Goal: Transaction & Acquisition: Purchase product/service

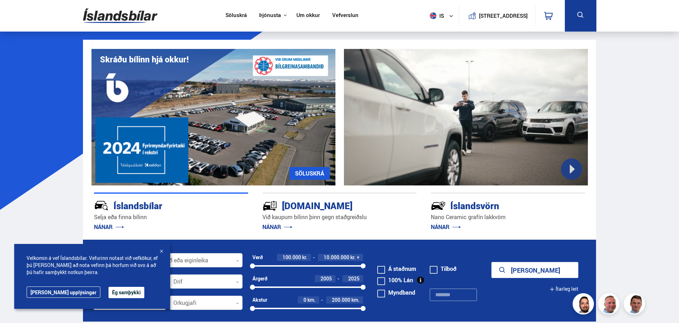
click at [582, 17] on icon at bounding box center [581, 15] width 6 height 6
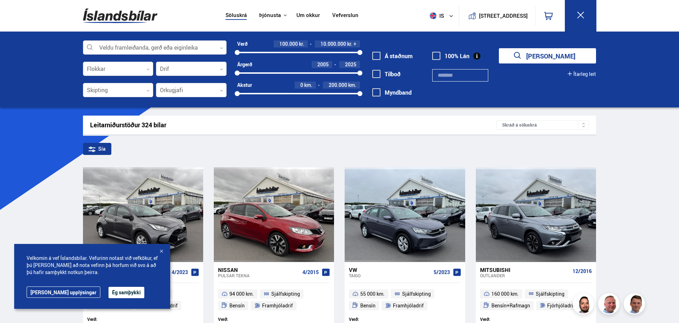
click at [222, 49] on icon at bounding box center [221, 47] width 3 height 3
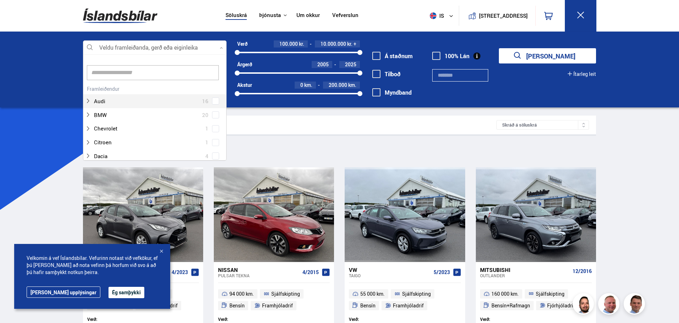
scroll to position [106, 142]
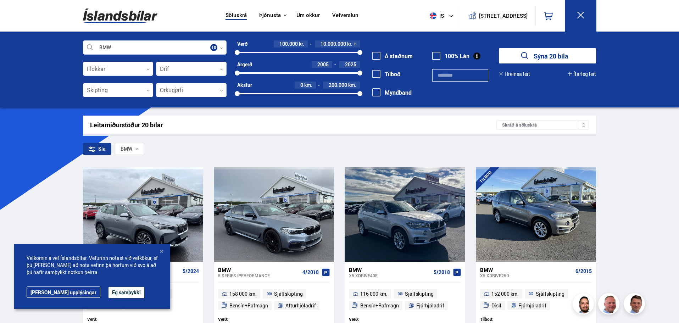
click at [548, 53] on button "Sýna 20 bíla" at bounding box center [547, 55] width 97 height 15
click at [162, 251] on div at bounding box center [161, 251] width 7 height 7
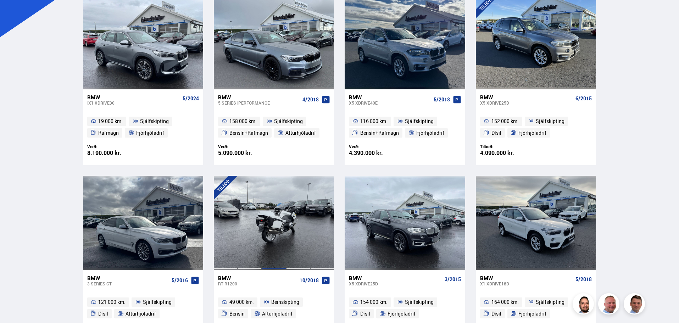
scroll to position [177, 0]
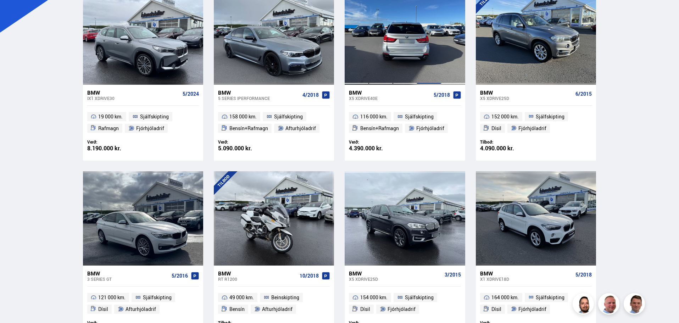
click at [434, 31] on div at bounding box center [429, 37] width 24 height 94
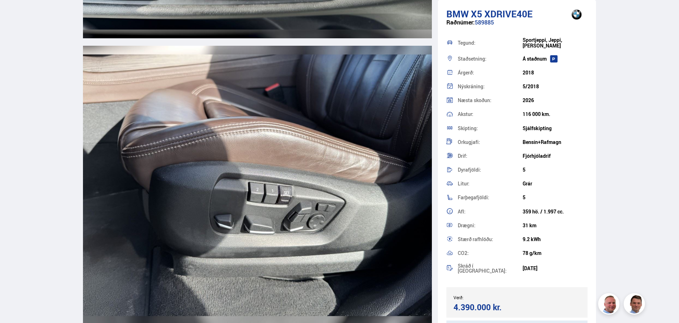
scroll to position [7450, 0]
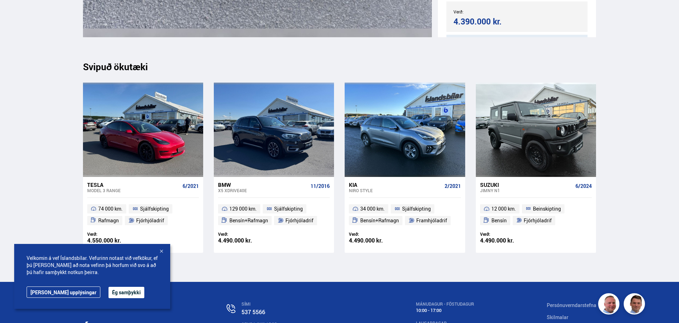
scroll to position [8965, 0]
